Goal: Information Seeking & Learning: Learn about a topic

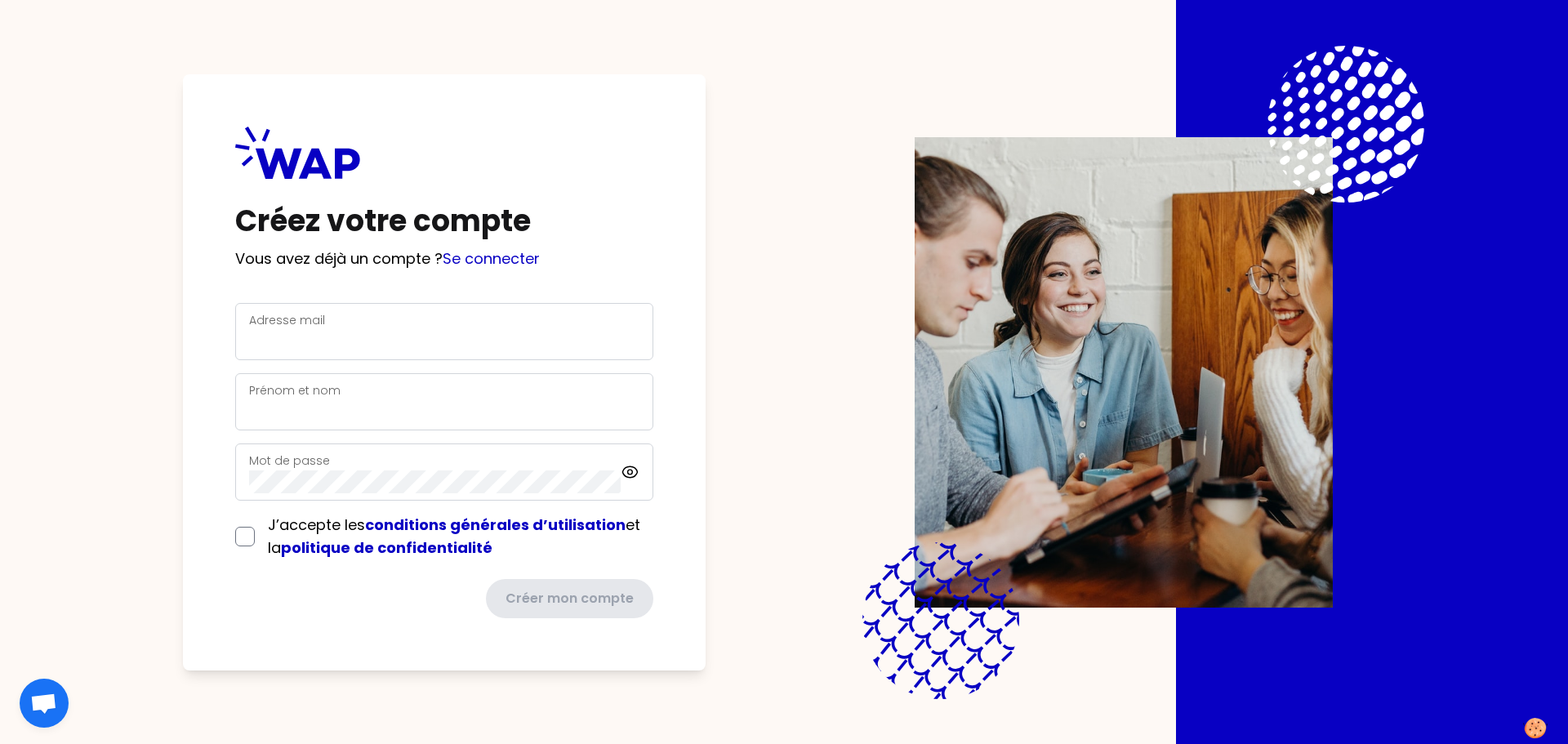
click at [385, 323] on div "Adresse mail" at bounding box center [444, 331] width 390 height 42
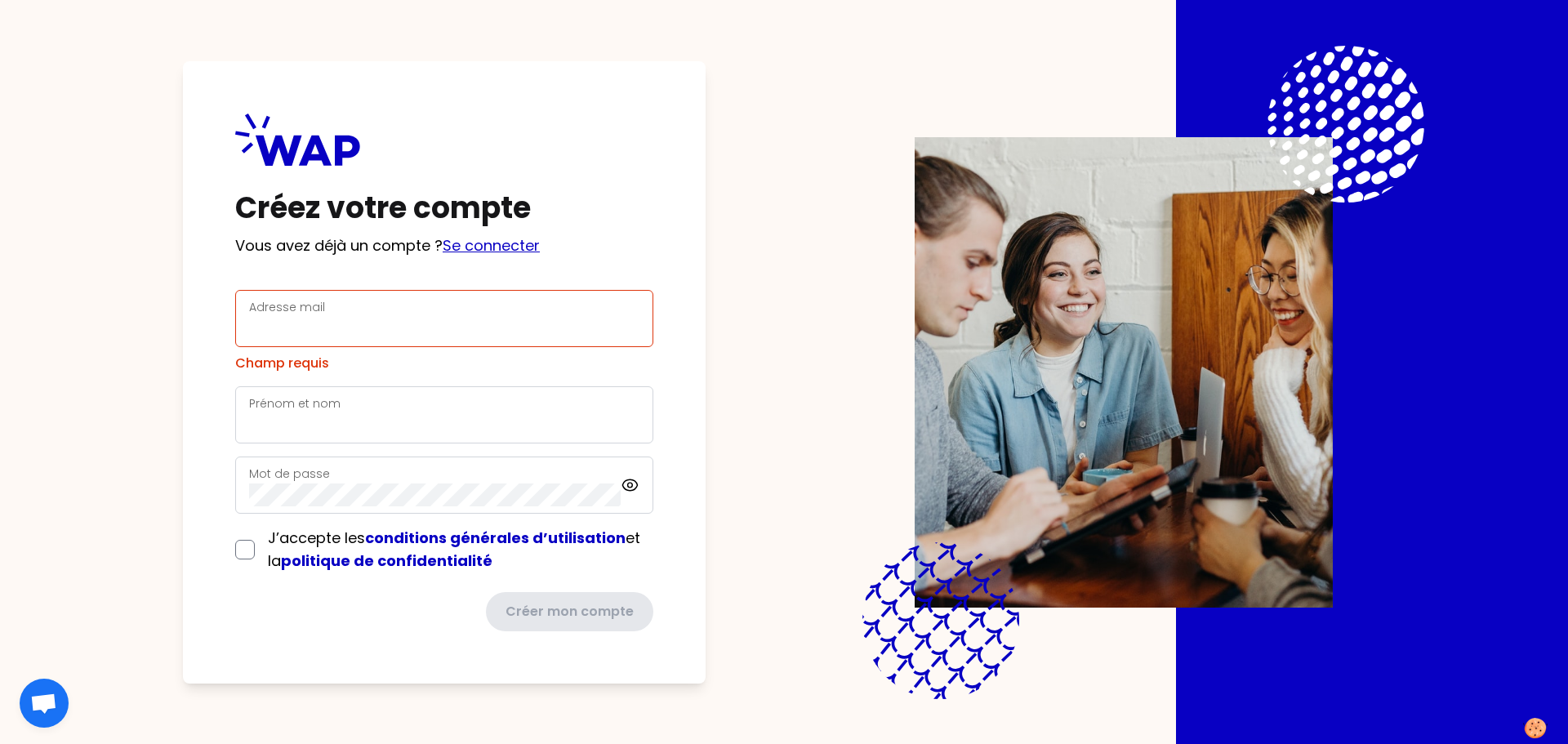
click at [495, 263] on div "Créez votre compte Vous avez déjà un compte ? Se connecter Adresse mail Champ r…" at bounding box center [444, 372] width 522 height 622
click at [486, 244] on link "Se connecter" at bounding box center [490, 245] width 97 height 20
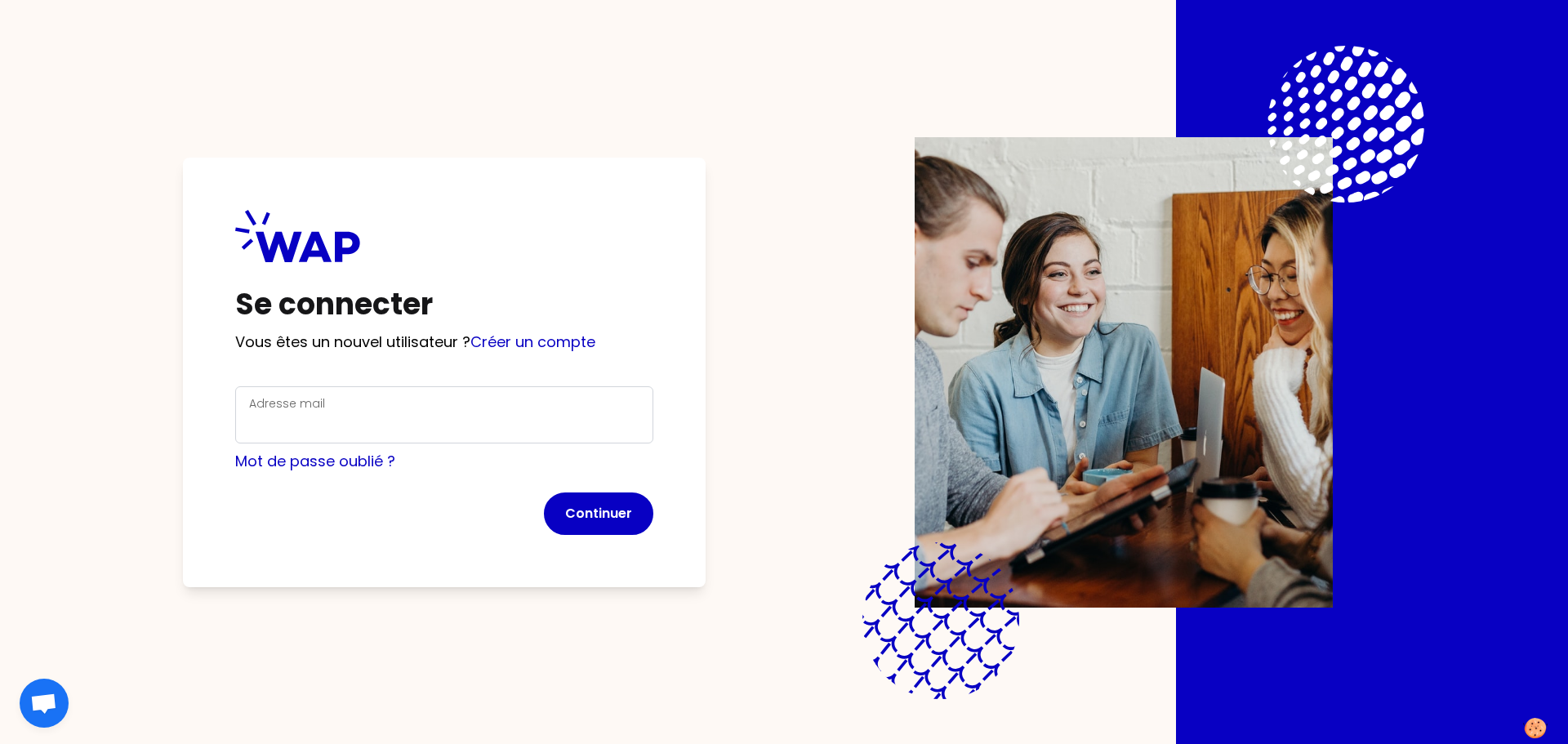
click at [391, 404] on div "Adresse mail" at bounding box center [444, 415] width 390 height 42
click at [403, 421] on input "Adresse mail" at bounding box center [444, 424] width 390 height 23
type input "[PERSON_NAME][EMAIL_ADDRESS][DOMAIN_NAME]"
click at [559, 495] on button "Continuer" at bounding box center [598, 513] width 110 height 42
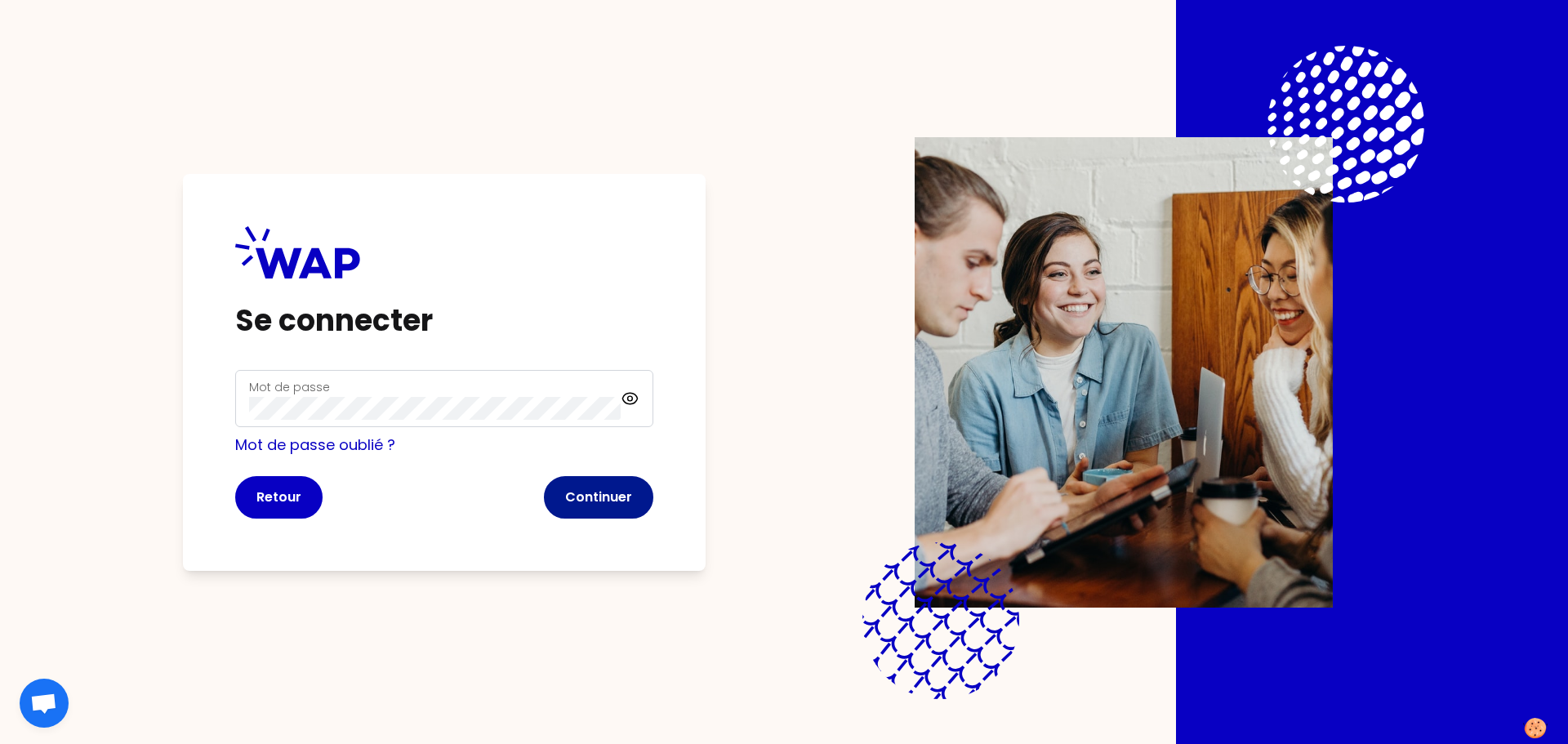
click at [581, 506] on button "Continuer" at bounding box center [598, 497] width 110 height 42
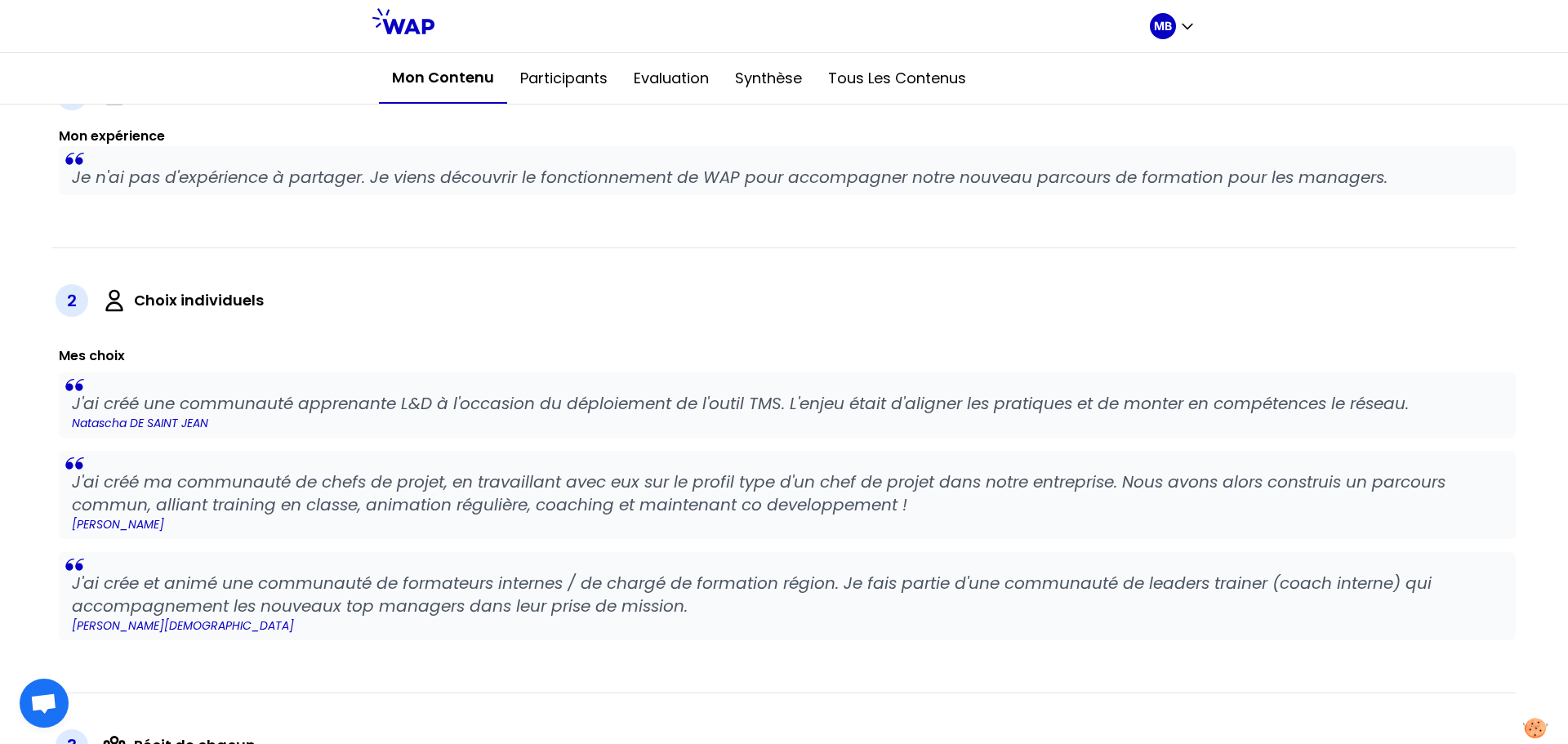
scroll to position [409, 0]
click at [410, 12] on icon at bounding box center [404, 21] width 62 height 26
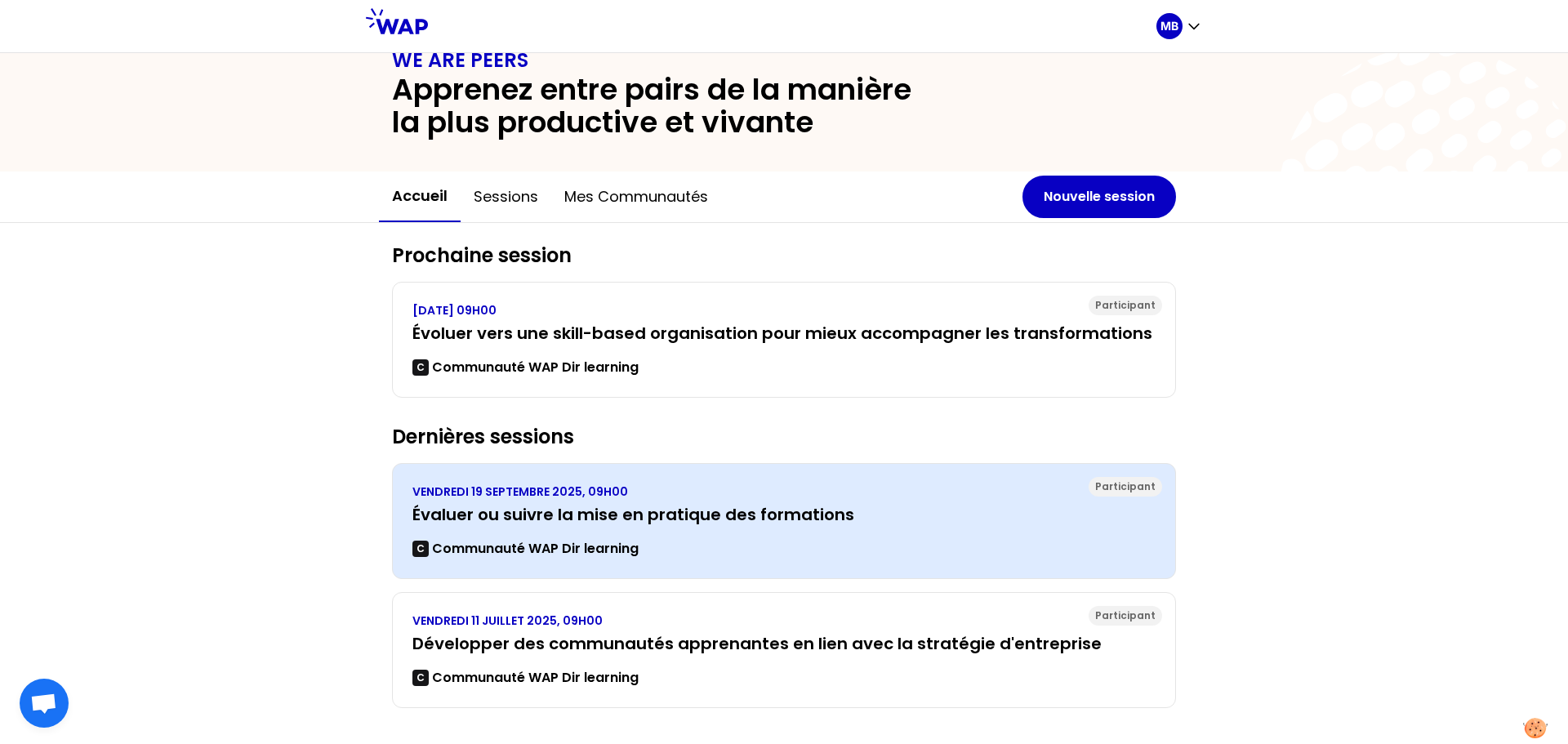
scroll to position [55, 0]
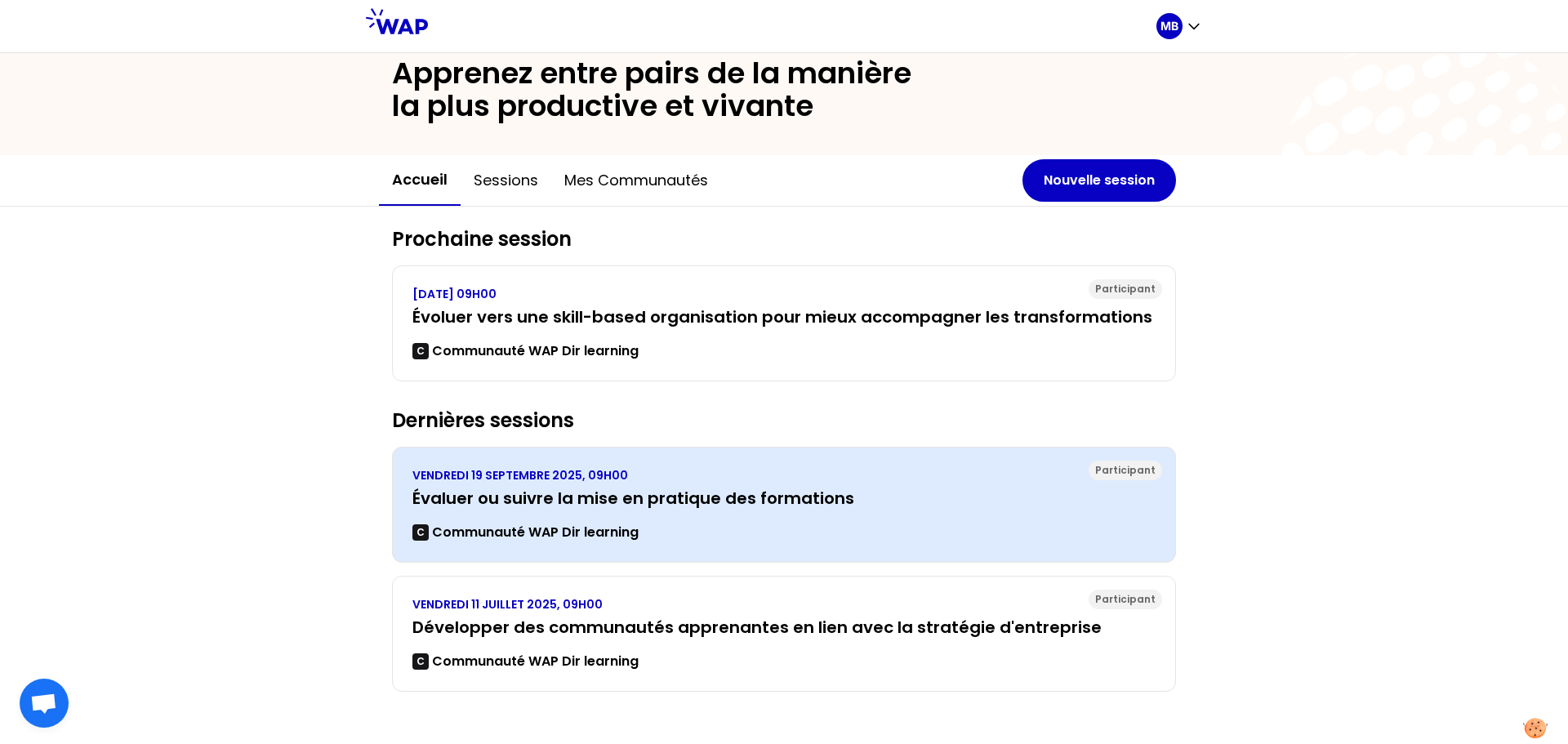
click at [722, 519] on div "[DATE] 09H00 Évaluer ou suivre la mise en pratique des formations C Communauté …" at bounding box center [784, 504] width 743 height 75
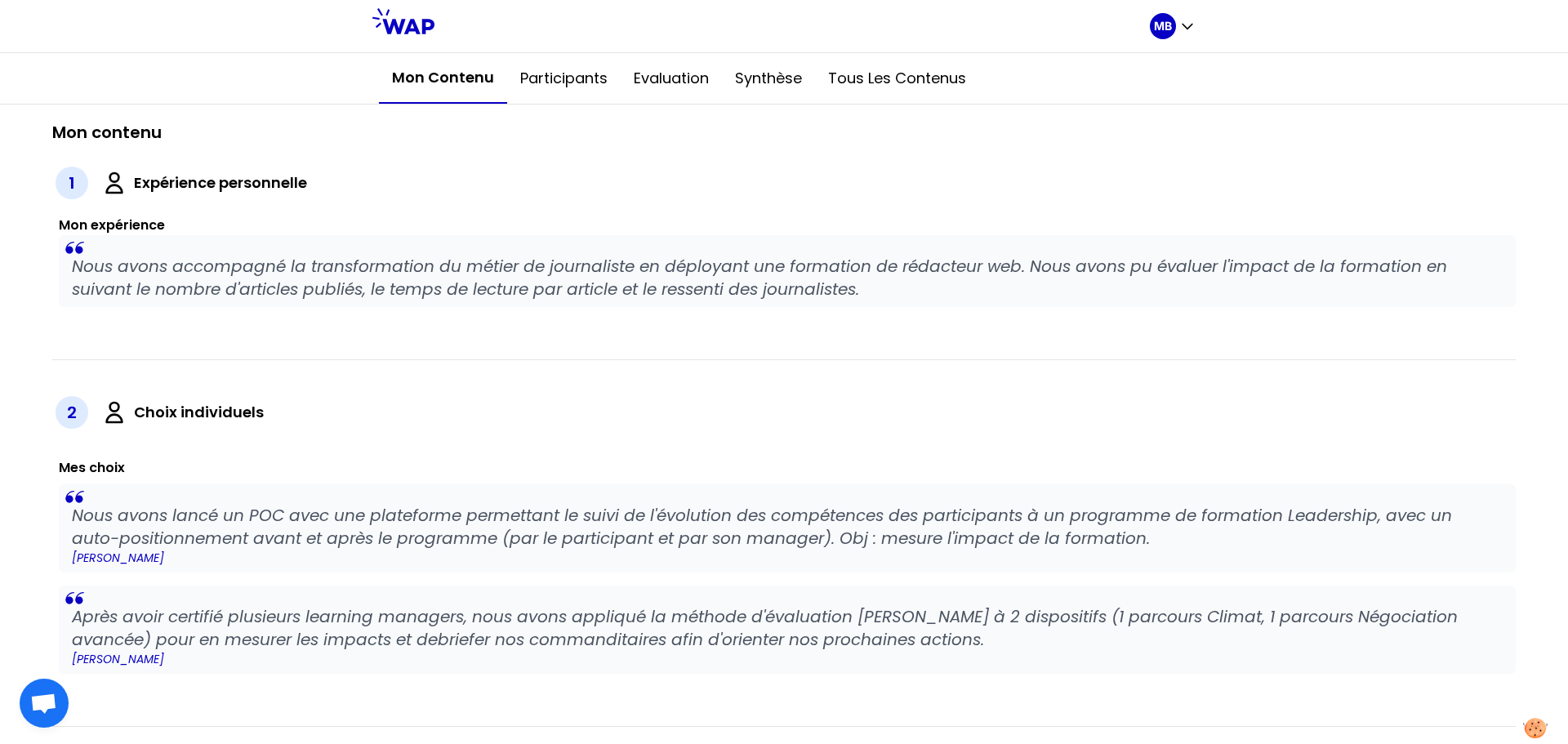
scroll to position [327, 0]
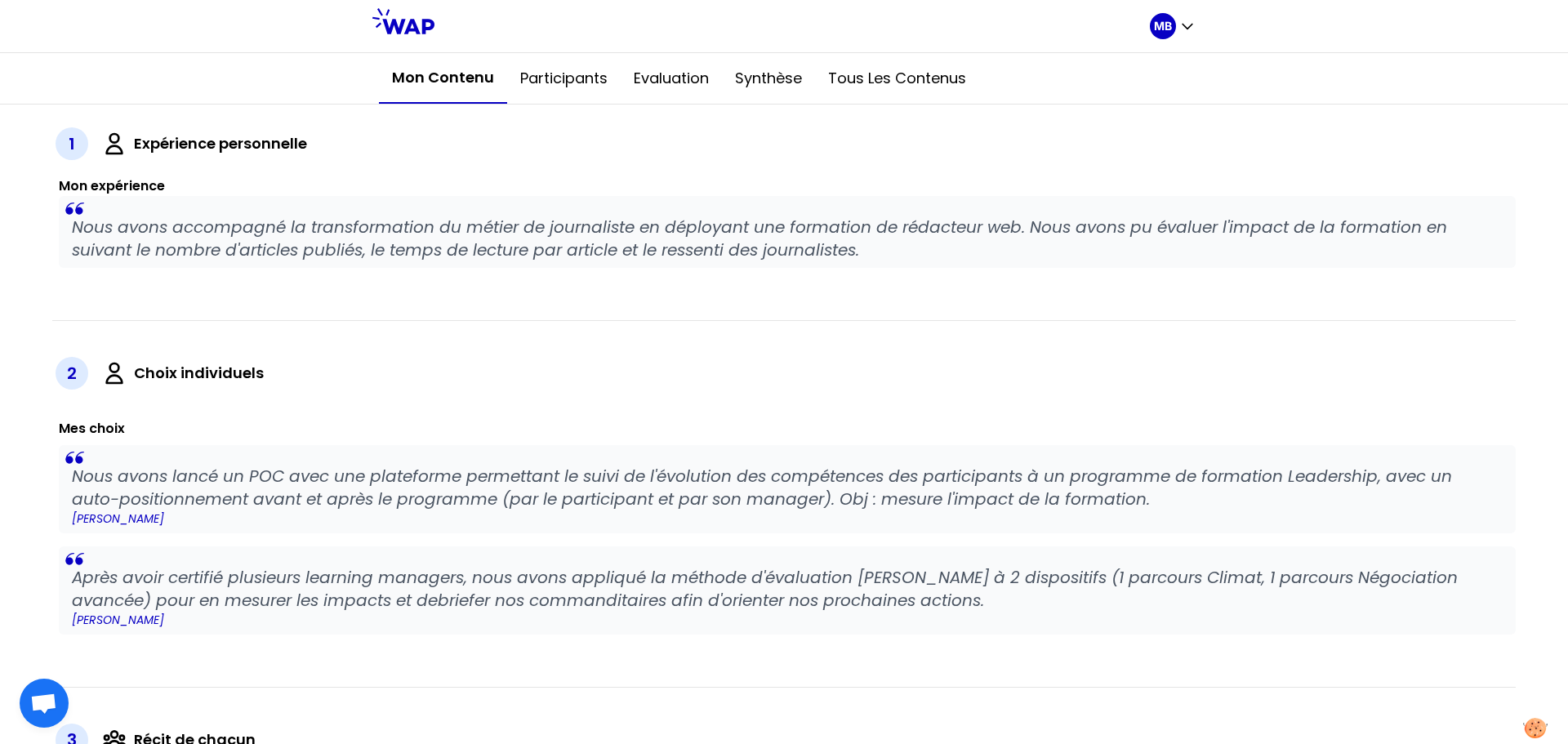
click at [1444, 180] on h3 "Mon expérience" at bounding box center [787, 185] width 1457 height 19
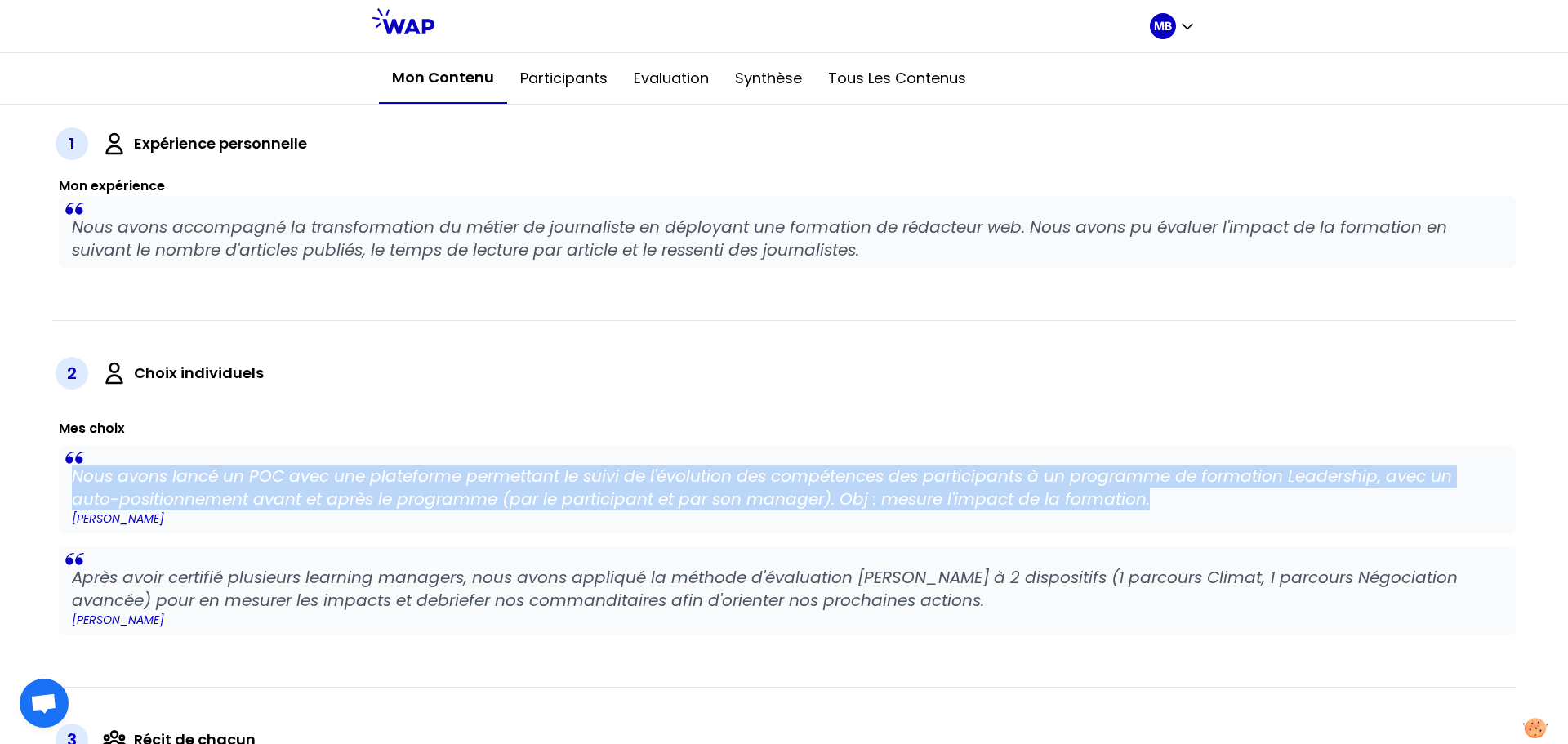
drag, startPoint x: 1150, startPoint y: 506, endPoint x: 62, endPoint y: 477, distance: 1088.4
click at [62, 477] on blockquote "Nous avons lancé un POC avec une plateforme permettant le suivi de l'évolution …" at bounding box center [787, 489] width 1457 height 88
copy p "Nous avons lancé un POC avec une plateforme permettant le suivi de l'évolution …"
